Goal: Task Accomplishment & Management: Manage account settings

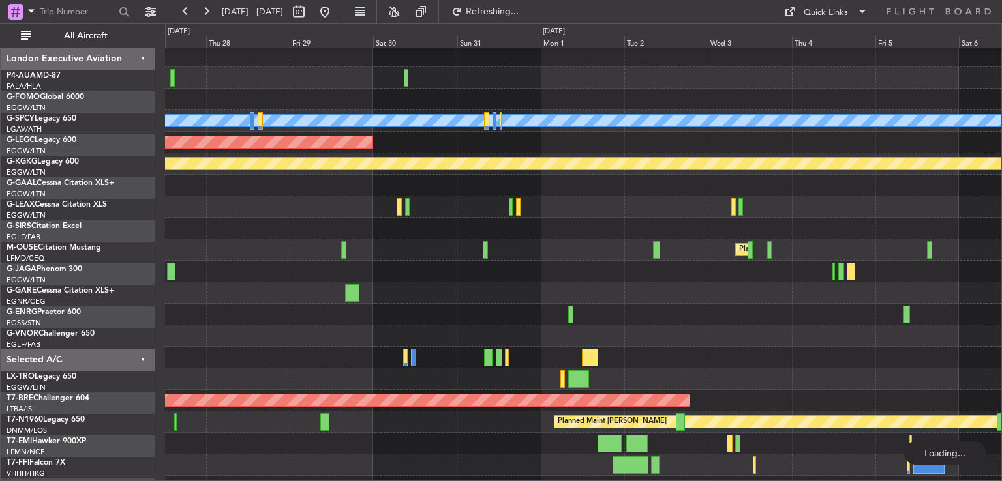
scroll to position [23, 0]
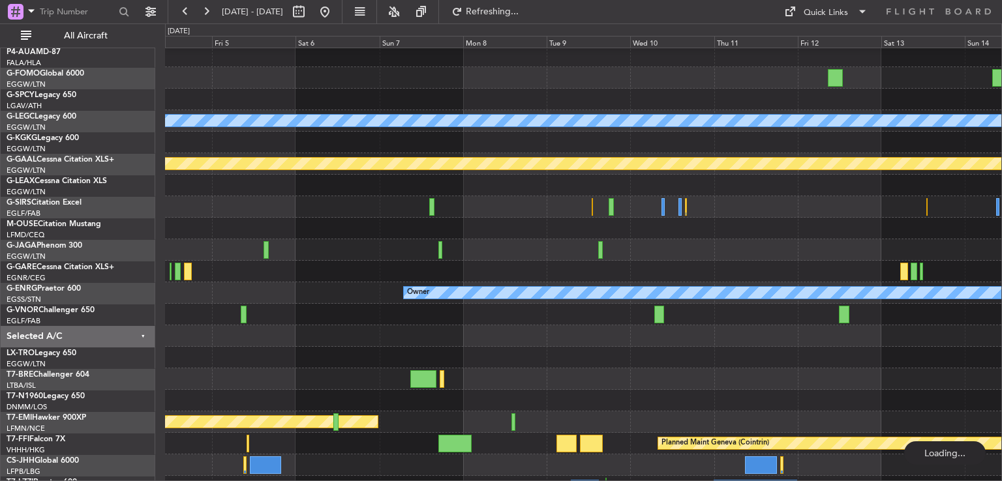
click at [204, 9] on button at bounding box center [206, 11] width 21 height 21
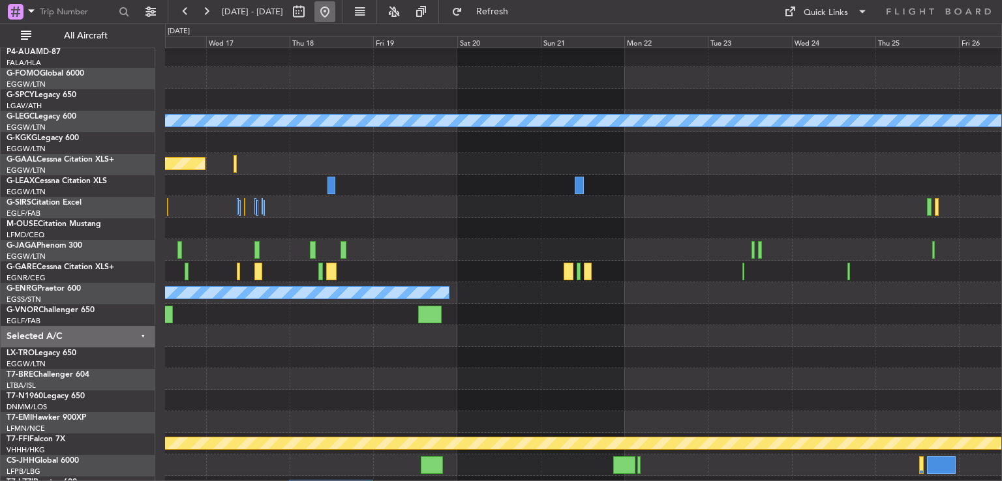
click at [335, 8] on button at bounding box center [324, 11] width 21 height 21
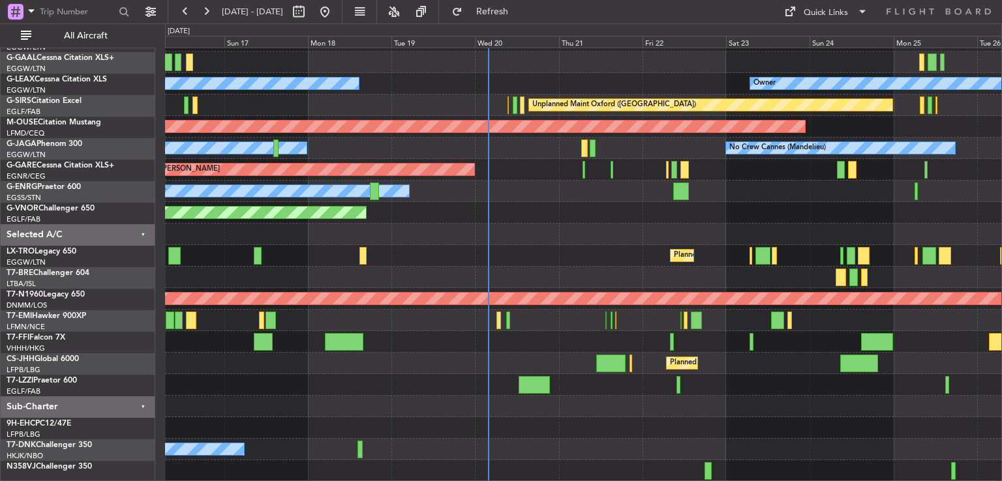
click at [462, 282] on div "AOG Maint [GEOGRAPHIC_DATA] (Ataturk) Planned Maint Planned [GEOGRAPHIC_DATA] O…" at bounding box center [583, 201] width 836 height 559
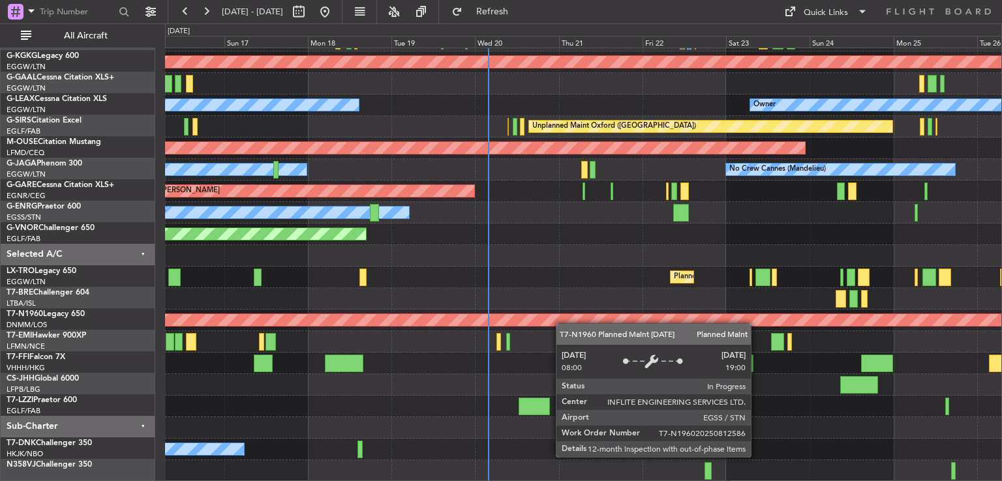
scroll to position [104, 0]
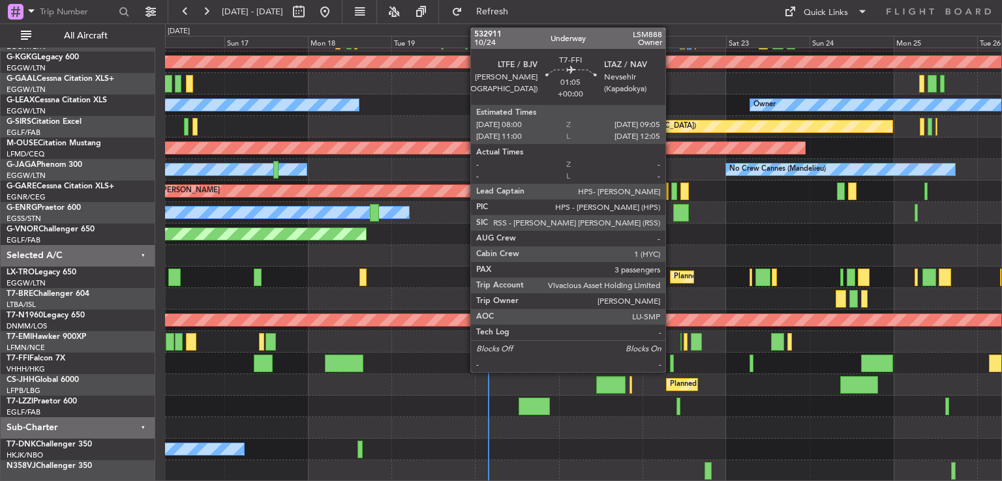
click at [671, 361] on div at bounding box center [672, 364] width 4 height 18
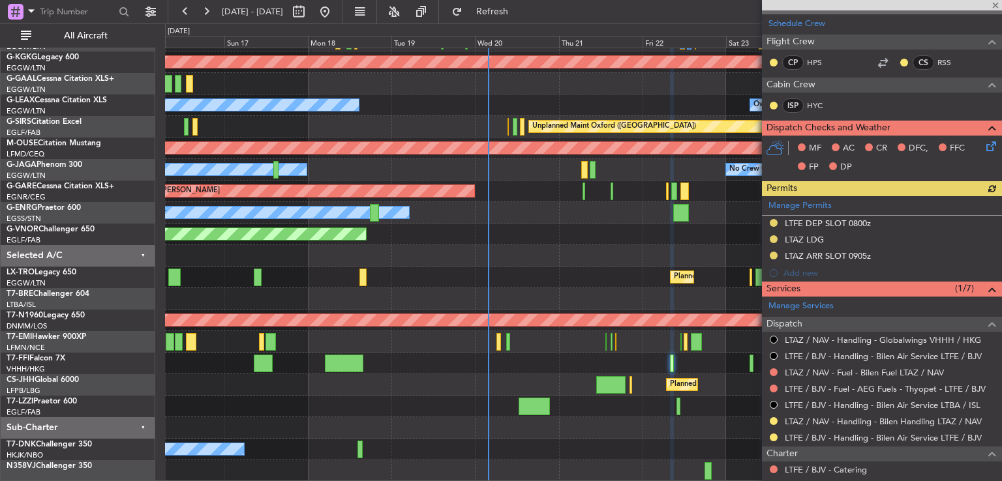
scroll to position [507, 0]
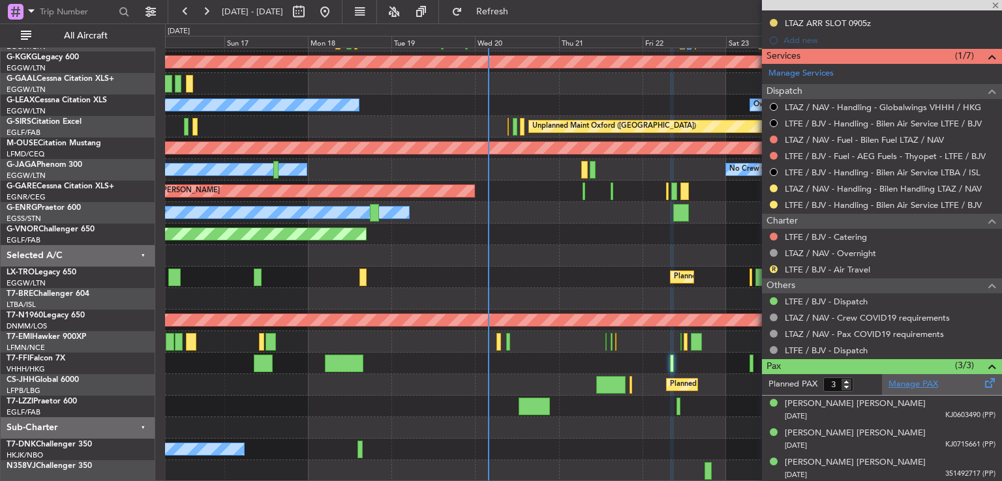
click at [913, 387] on link "Manage PAX" at bounding box center [913, 384] width 50 height 13
click at [520, 16] on span "Refresh" at bounding box center [492, 11] width 55 height 9
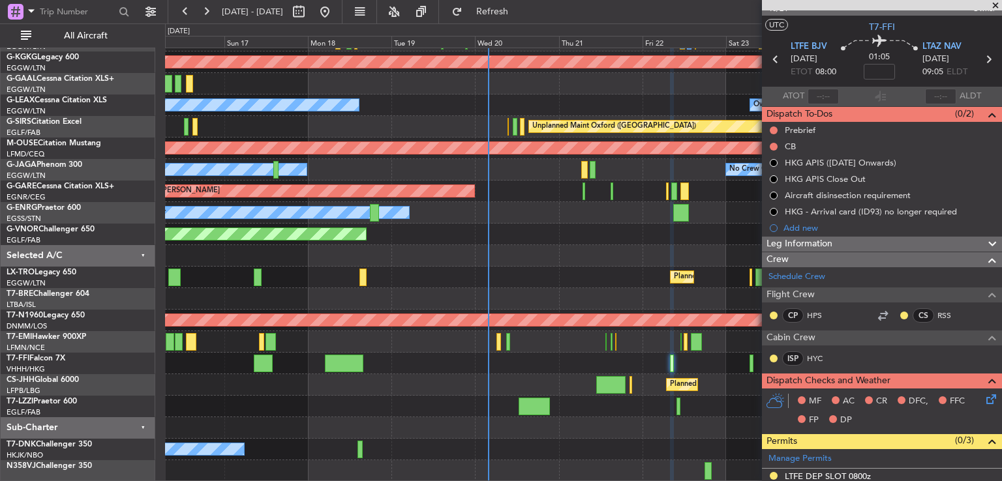
scroll to position [0, 0]
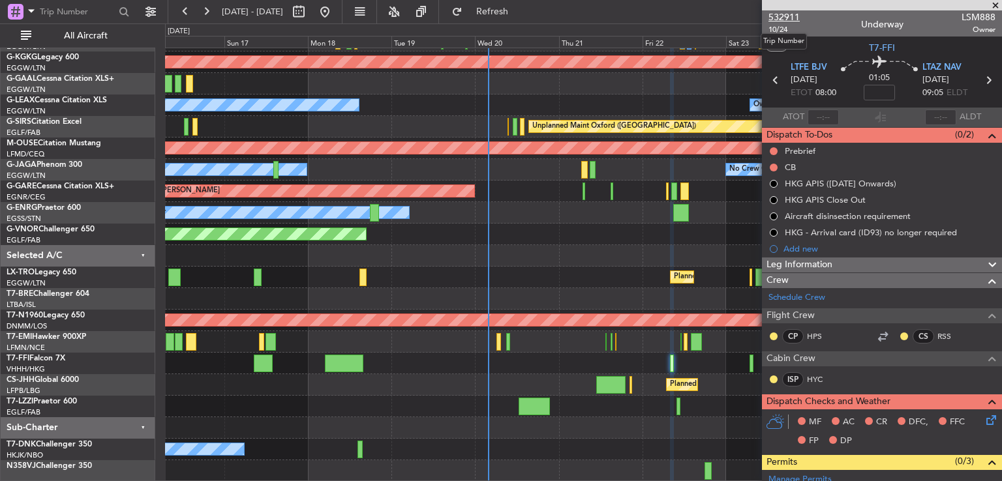
click at [780, 16] on span "532911" at bounding box center [783, 17] width 31 height 14
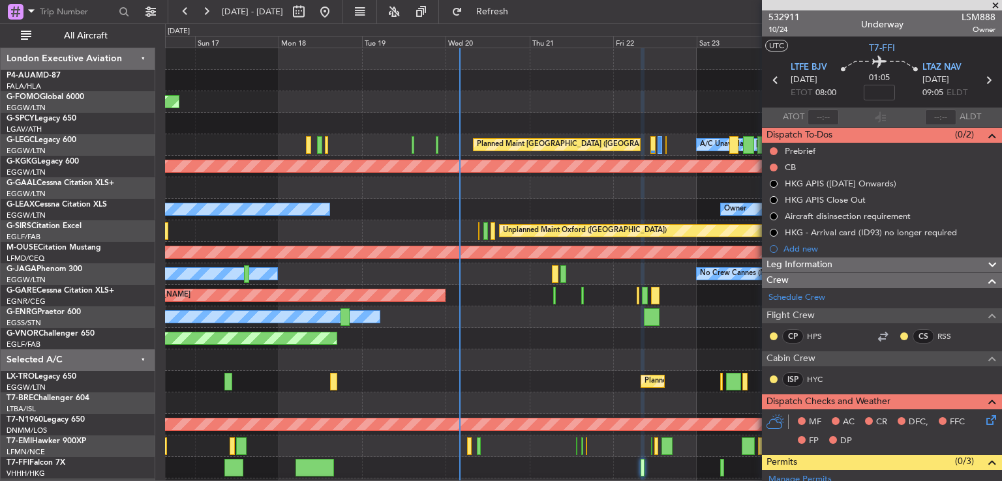
click at [557, 341] on div "Planned Maint Windsor Locks ([PERSON_NAME] Intl) A/C Unavailable [GEOGRAPHIC_DA…" at bounding box center [583, 317] width 836 height 538
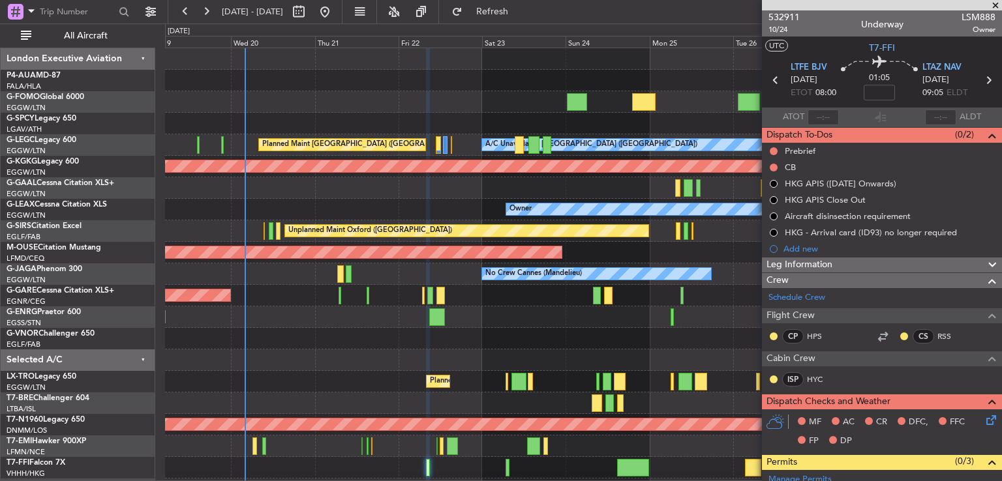
click at [994, 3] on span at bounding box center [994, 6] width 13 height 12
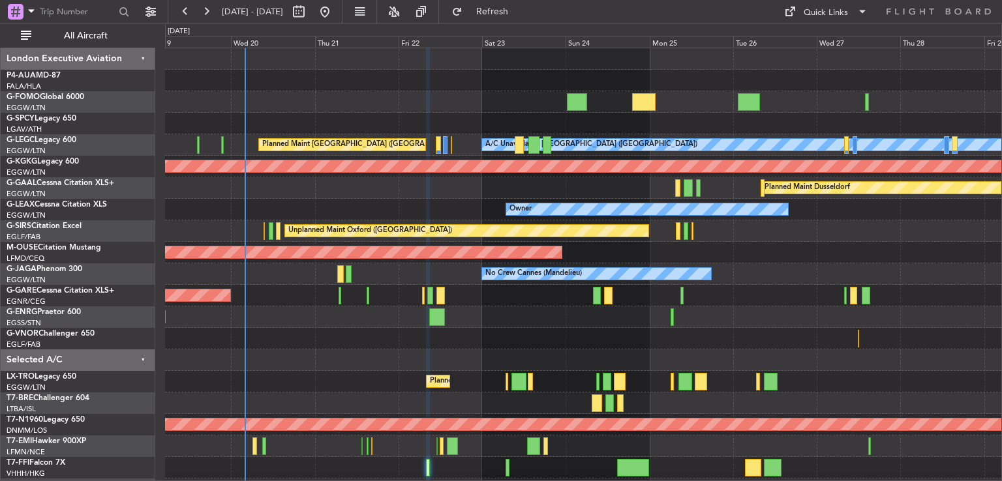
type input "0"
click at [335, 11] on button at bounding box center [324, 11] width 21 height 21
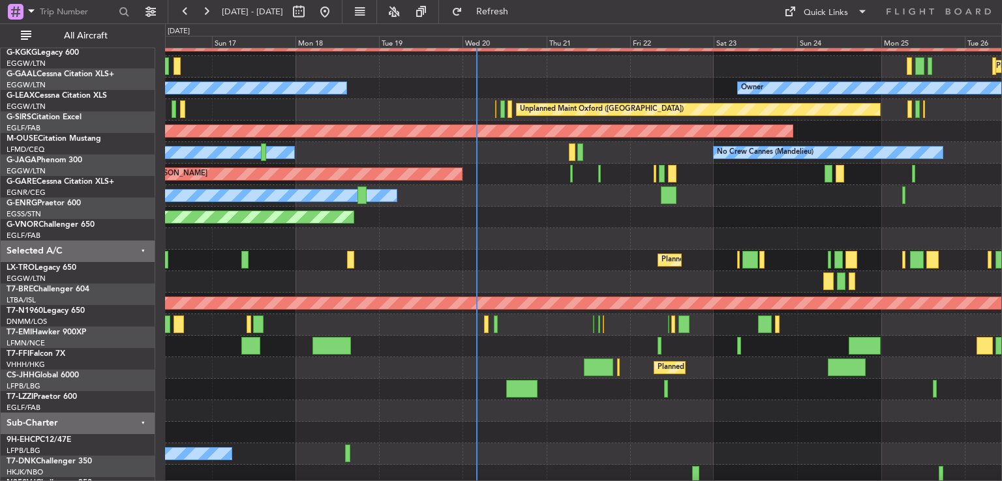
click at [543, 342] on div at bounding box center [583, 347] width 836 height 22
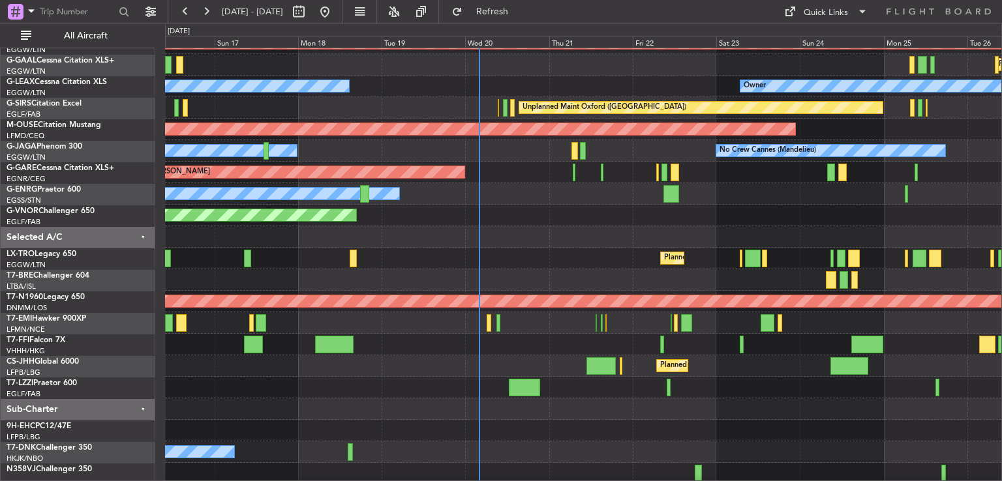
scroll to position [104, 0]
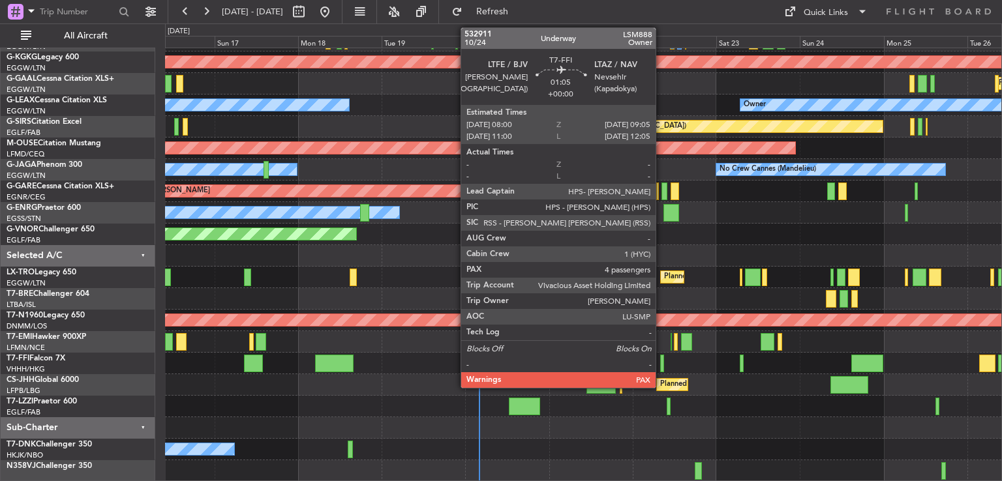
click at [661, 367] on div at bounding box center [662, 364] width 4 height 18
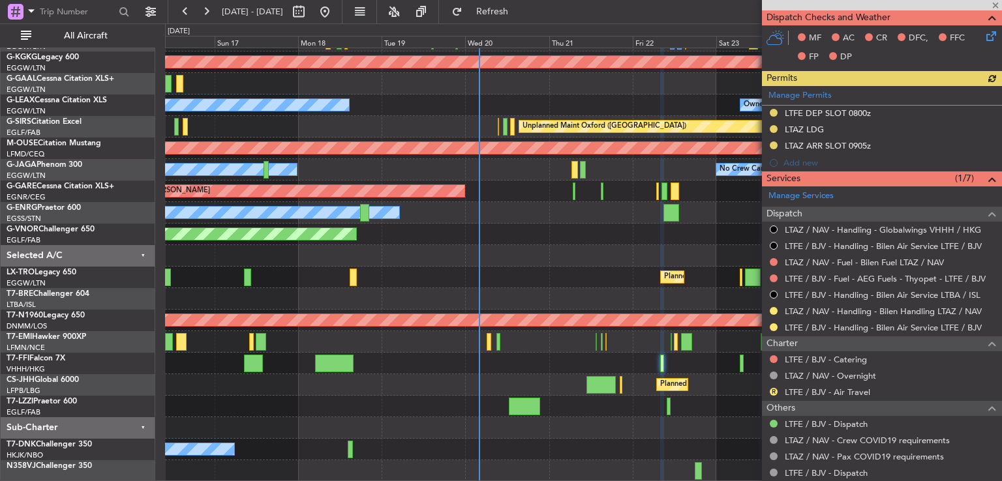
scroll to position [536, 0]
